Goal: Information Seeking & Learning: Learn about a topic

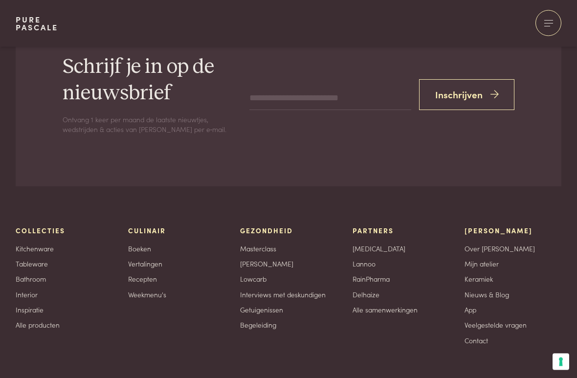
scroll to position [1753, 0]
click at [511, 320] on link "Veelgestelde vragen" at bounding box center [496, 325] width 62 height 10
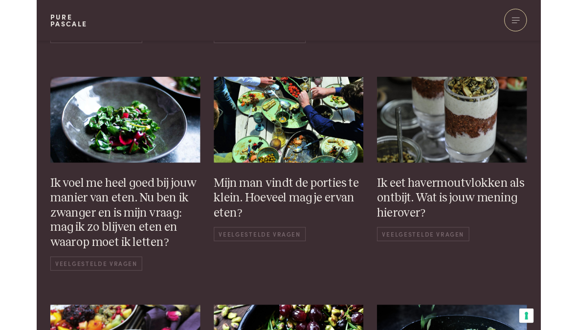
scroll to position [433, 0]
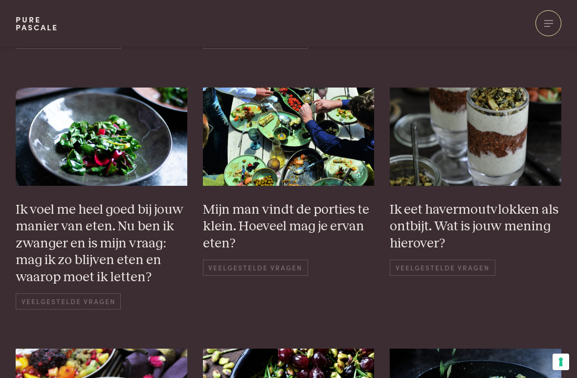
click at [480, 175] on img at bounding box center [476, 137] width 172 height 98
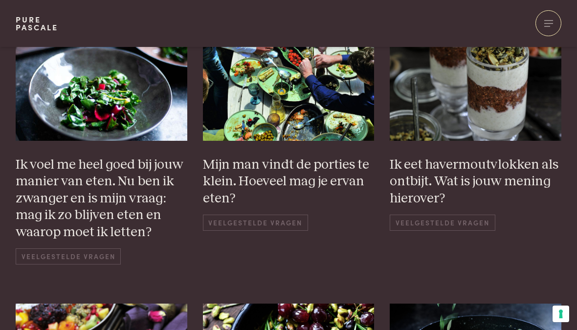
scroll to position [477, 0]
click at [304, 175] on h3 "Mijn man vindt de porties te klein. Hoeveel mag je ervan eten?" at bounding box center [289, 182] width 172 height 51
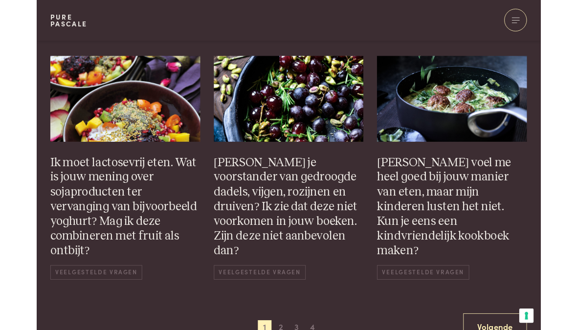
scroll to position [718, 0]
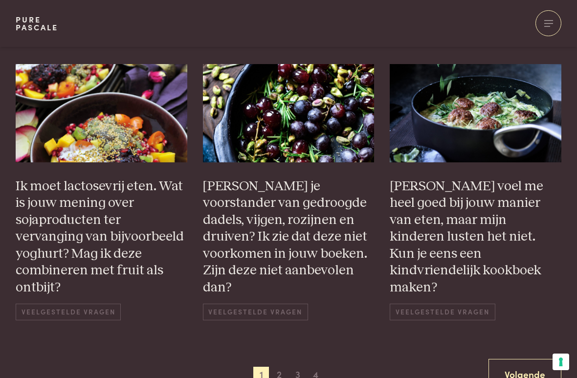
click at [291, 218] on h3 "Ben je voorstander van gedroogde dadels, vijgen, rozijnen en druiven? Ik zie da…" at bounding box center [289, 237] width 172 height 118
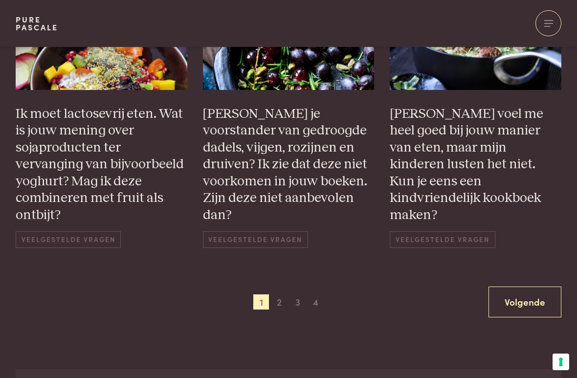
scroll to position [792, 0]
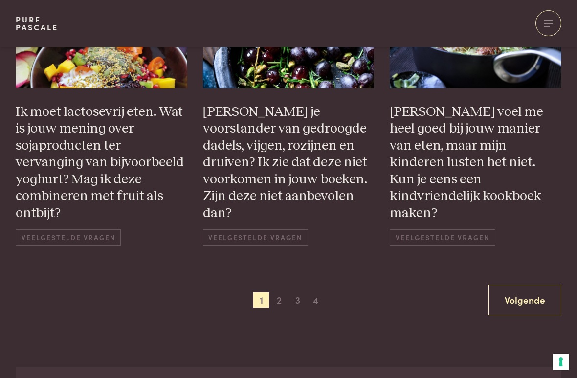
click at [454, 229] on span "Veelgestelde vragen" at bounding box center [442, 237] width 105 height 16
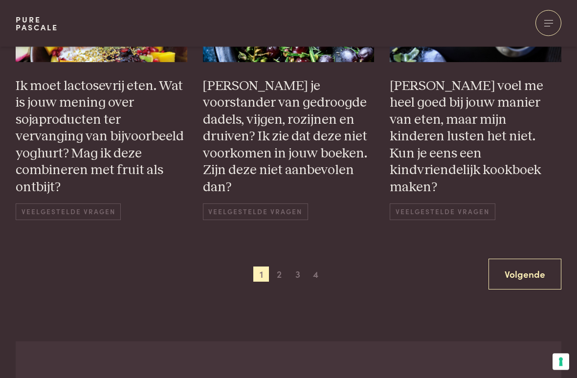
scroll to position [818, 0]
click at [277, 271] on span "2" at bounding box center [280, 275] width 16 height 16
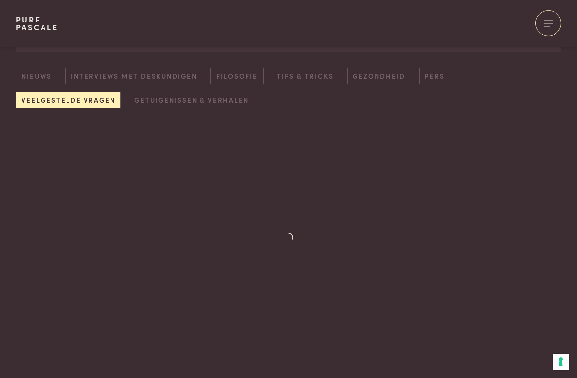
scroll to position [135, 0]
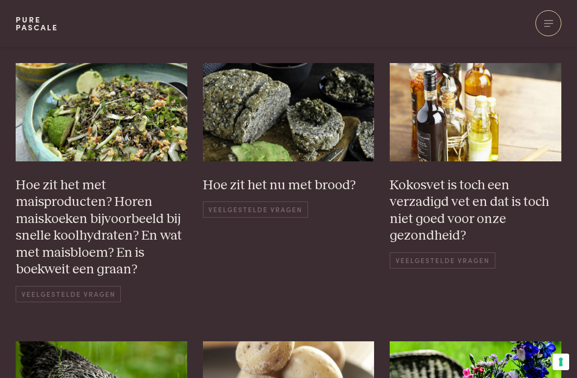
scroll to position [217, 0]
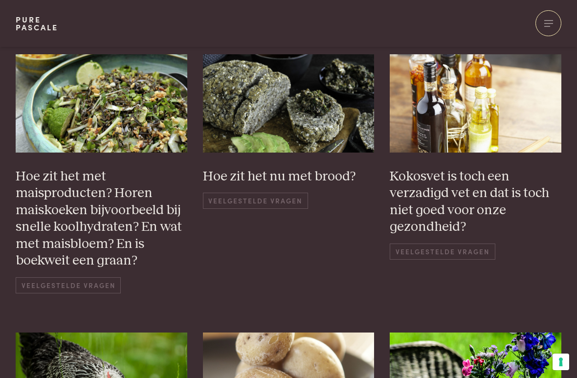
click at [275, 200] on span "Veelgestelde vragen" at bounding box center [255, 201] width 105 height 16
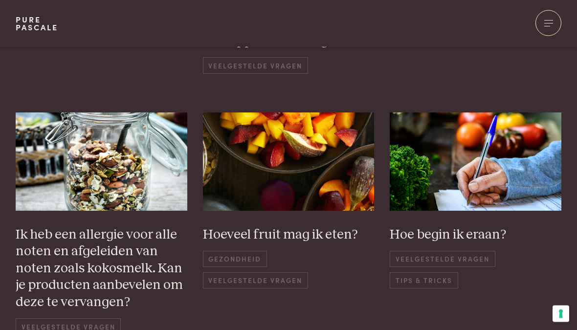
scroll to position [714, 0]
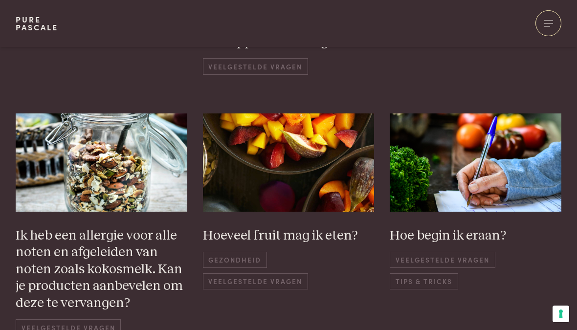
click at [300, 232] on h3 "Hoeveel fruit mag ik eten?" at bounding box center [289, 235] width 172 height 17
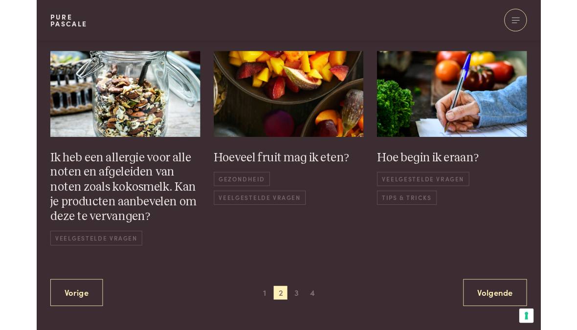
scroll to position [770, 0]
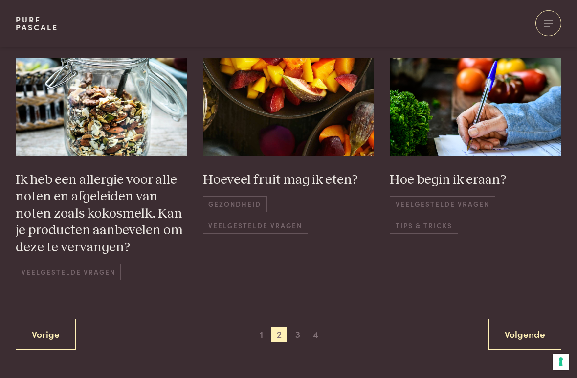
click at [464, 176] on h3 "Hoe begin ik eraan?" at bounding box center [476, 180] width 172 height 17
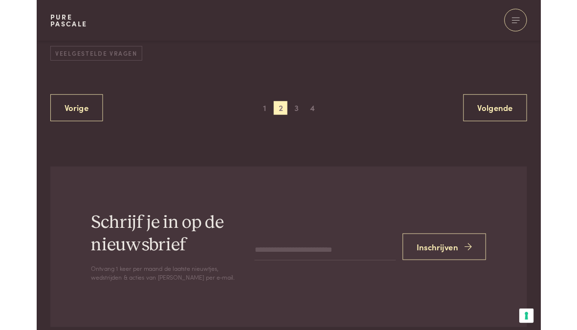
scroll to position [973, 0]
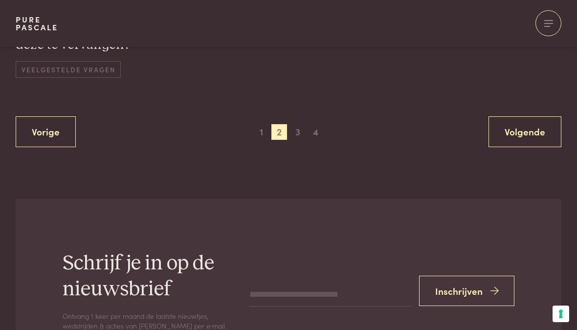
click at [298, 124] on span "3" at bounding box center [298, 132] width 16 height 16
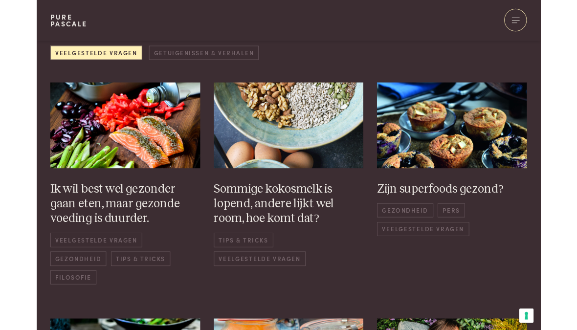
scroll to position [178, 0]
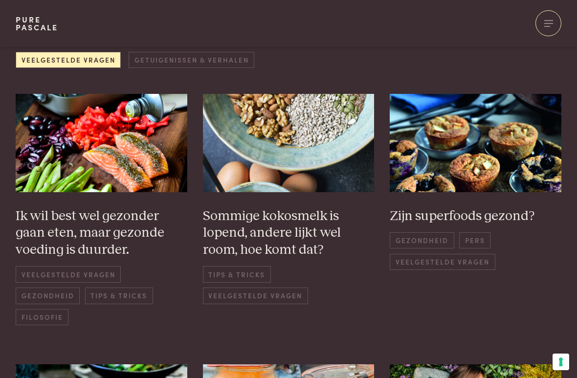
click at [300, 240] on h3 "Sommige kokosmelk is lopend, andere lijkt wel room, hoe komt dat?" at bounding box center [289, 233] width 172 height 51
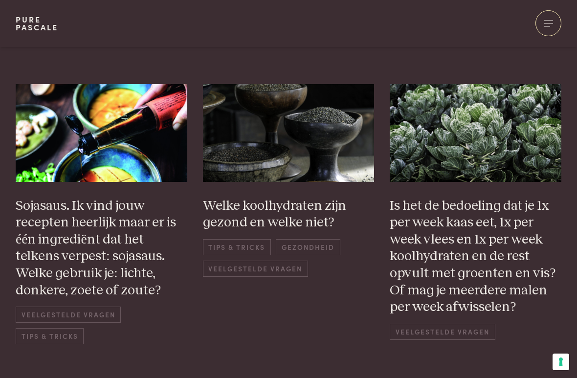
scroll to position [691, 0]
click at [127, 287] on h3 "Sojasaus. Ik vind jouw recepten heerlijk maar er is één ingrediënt dat het telk…" at bounding box center [102, 247] width 172 height 101
click at [129, 251] on h3 "Sojasaus. Ik vind jouw recepten heerlijk maar er is één ingrediënt dat het telk…" at bounding box center [102, 247] width 172 height 101
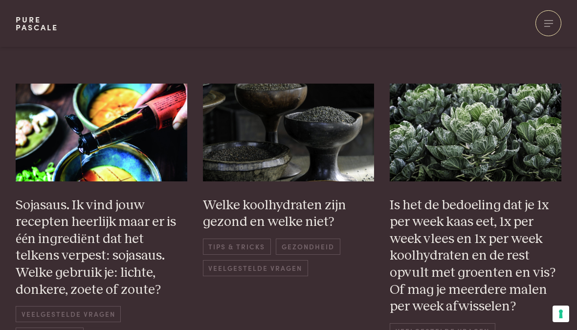
click at [325, 158] on img at bounding box center [289, 133] width 172 height 98
click at [483, 243] on h3 "Is het de bedoeling dat je 1x per week kaas eet, 1x per week vlees en 1x per we…" at bounding box center [476, 256] width 172 height 118
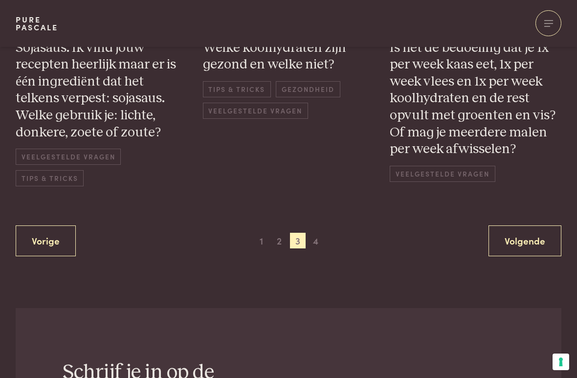
click at [314, 236] on span "4" at bounding box center [316, 241] width 16 height 16
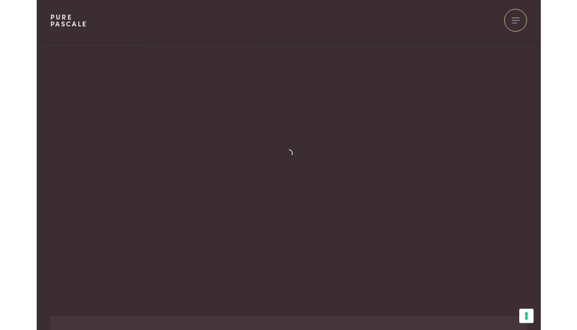
scroll to position [139, 0]
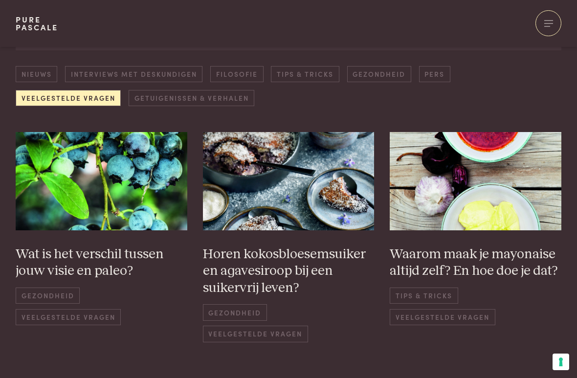
click at [308, 263] on h3 "Horen kokosbloesemsuiker en agavesiroop bij een suikervrij leven?" at bounding box center [289, 271] width 172 height 51
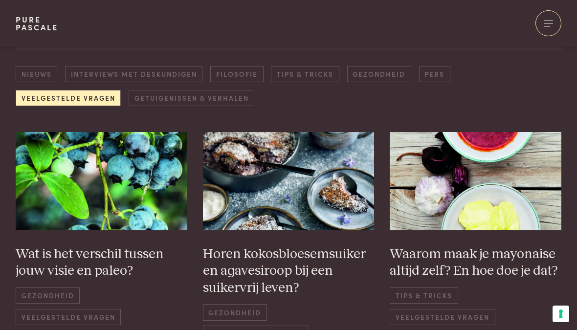
click at [496, 257] on h3 "Waarom maak je mayonaise altijd zelf? En hoe doe je dat?" at bounding box center [476, 263] width 172 height 34
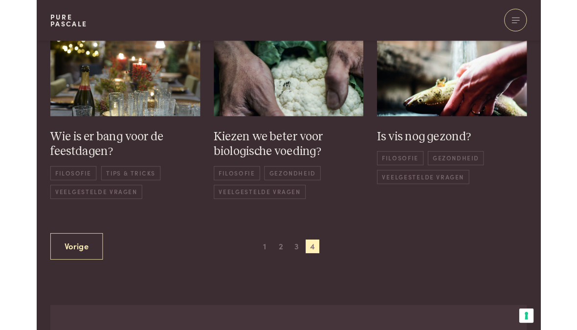
scroll to position [480, 0]
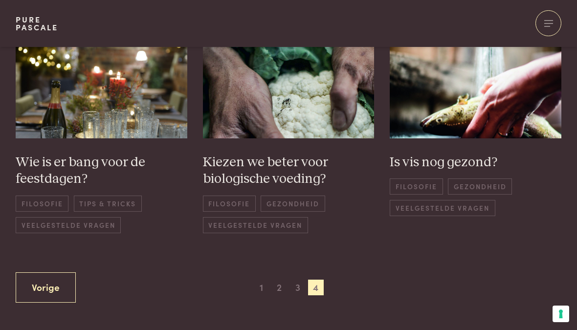
click at [439, 161] on h3 "Is vis nog gezond?" at bounding box center [476, 162] width 172 height 17
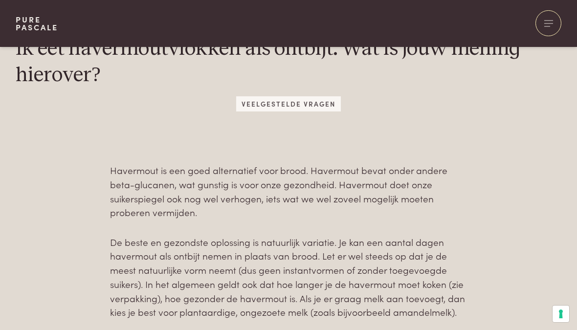
scroll to position [310, 0]
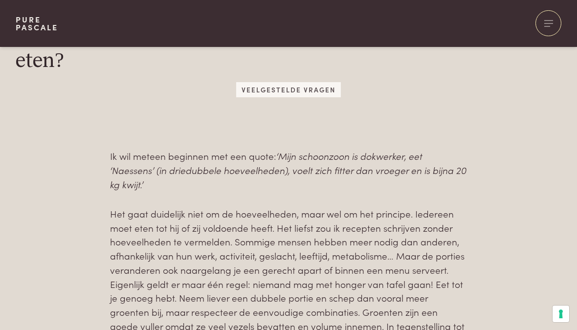
scroll to position [324, 0]
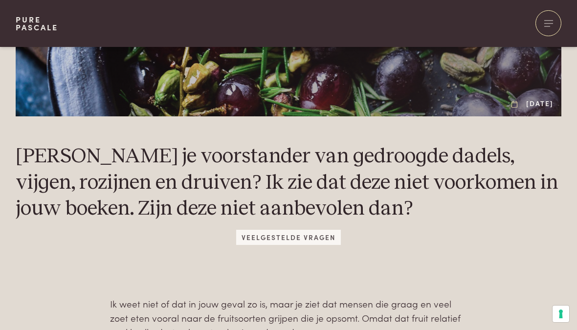
scroll to position [202, 0]
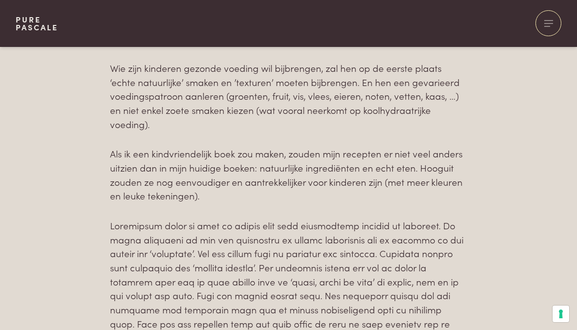
scroll to position [594, 0]
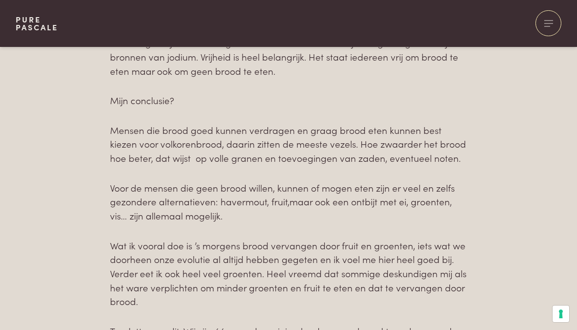
scroll to position [1360, 0]
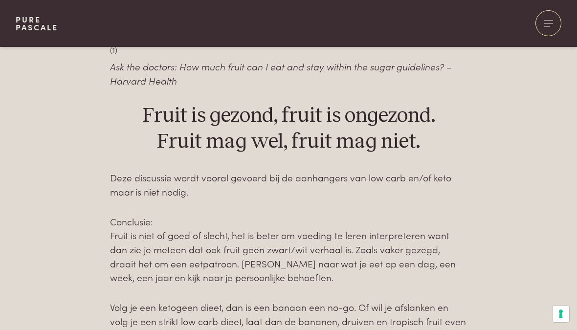
scroll to position [1211, 0]
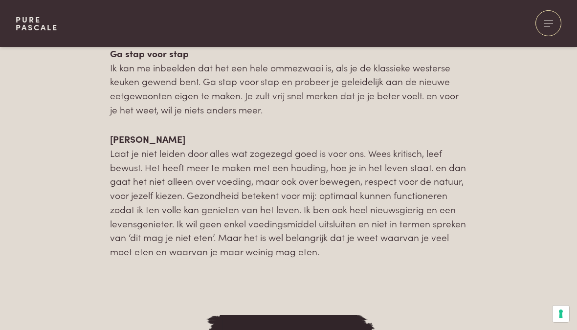
scroll to position [842, 0]
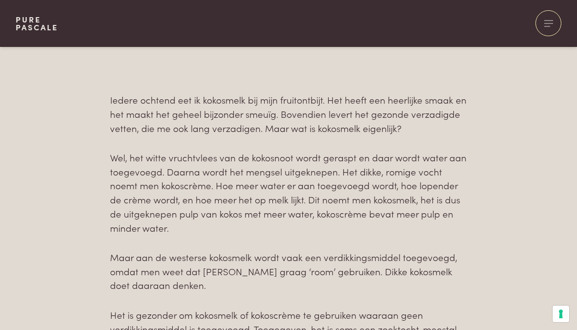
scroll to position [381, 0]
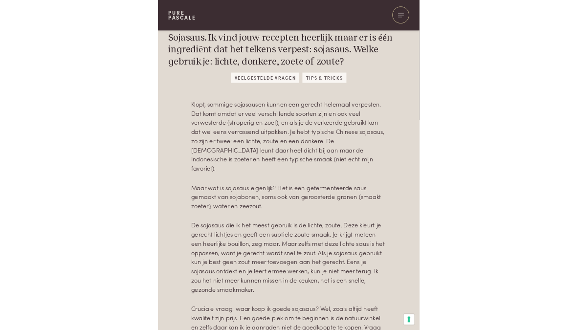
scroll to position [197, 0]
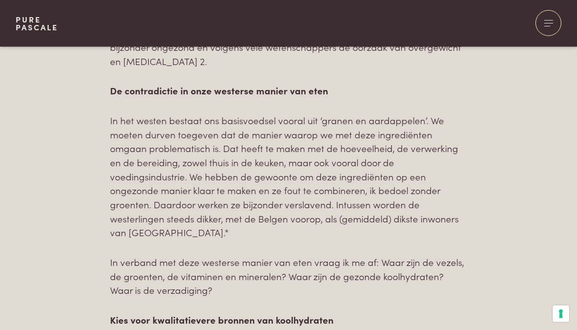
scroll to position [501, 0]
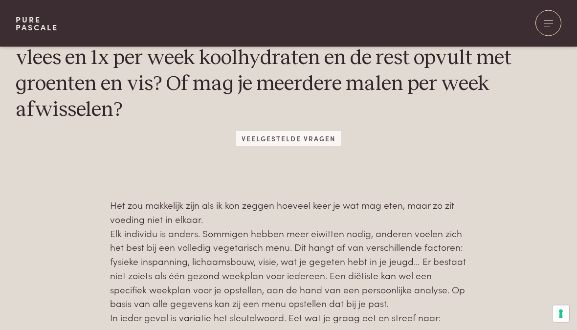
scroll to position [327, 0]
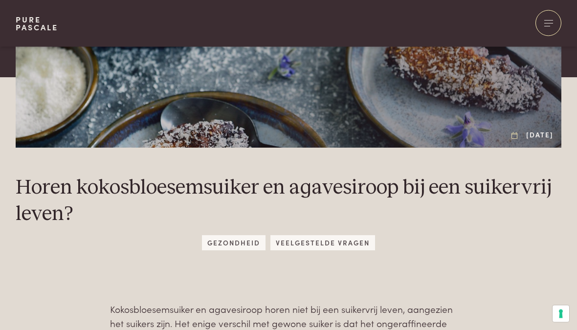
scroll to position [170, 0]
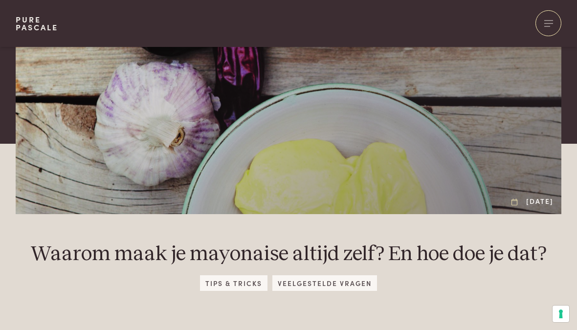
scroll to position [96, 0]
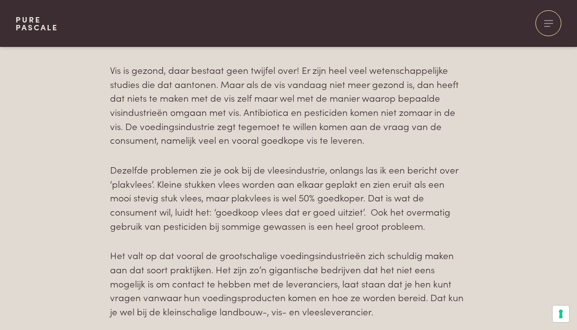
scroll to position [476, 0]
